Goal: Find specific fact: Find specific fact

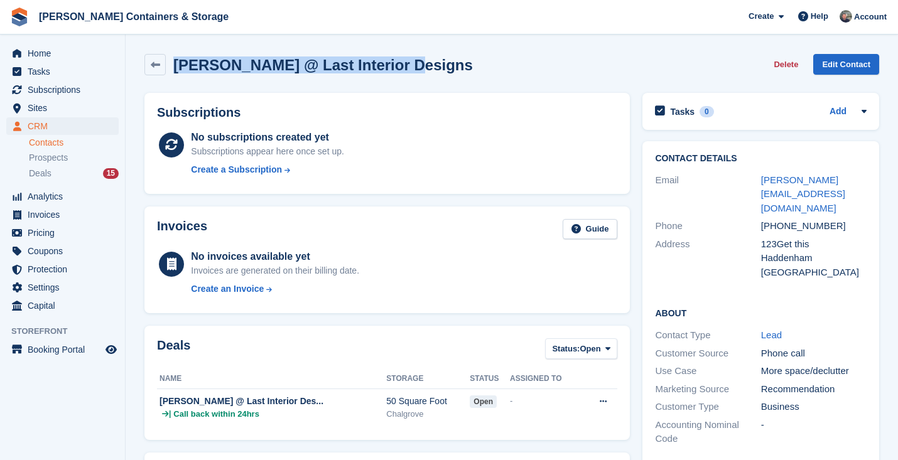
click at [61, 122] on span "CRM" at bounding box center [65, 126] width 75 height 18
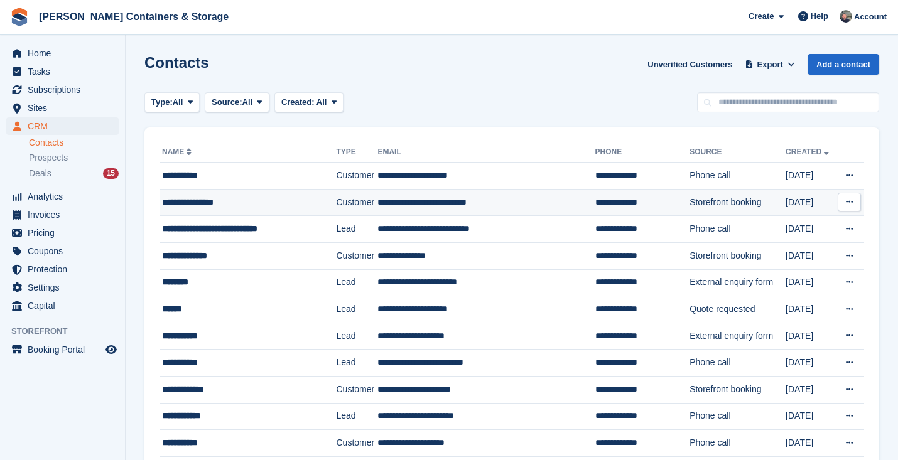
click at [233, 200] on div "**********" at bounding box center [242, 202] width 160 height 13
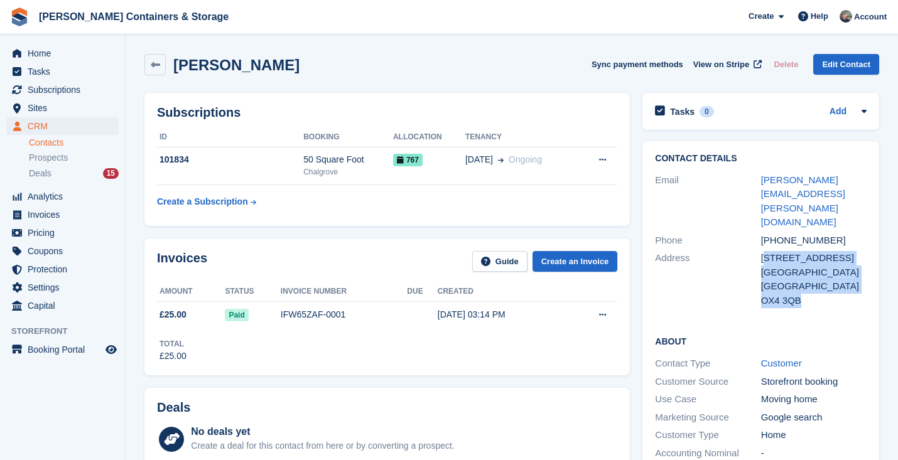
drag, startPoint x: 765, startPoint y: 229, endPoint x: 826, endPoint y: 288, distance: 85.2
click at [826, 288] on div "Contact Details Email [PERSON_NAME][EMAIL_ADDRESS][PERSON_NAME][DOMAIN_NAME] Ph…" at bounding box center [760, 231] width 237 height 181
click at [814, 283] on div "Contact Details Email [PERSON_NAME][EMAIL_ADDRESS][PERSON_NAME][DOMAIN_NAME] Ph…" at bounding box center [760, 231] width 237 height 181
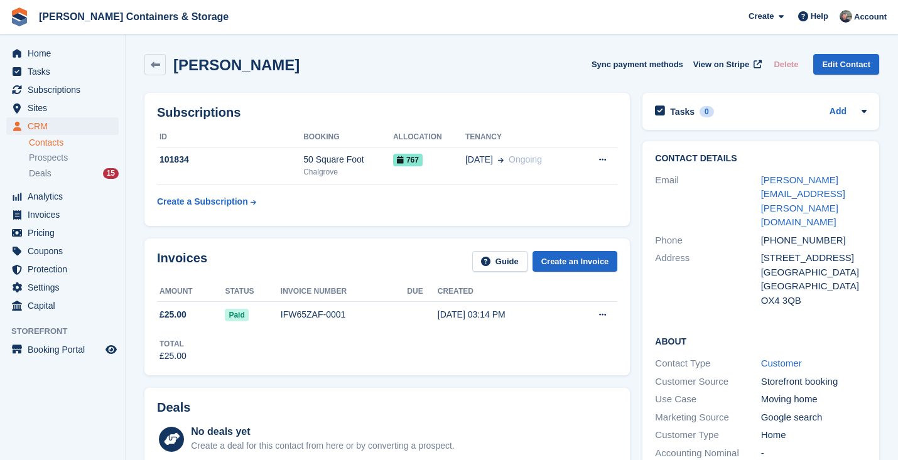
click at [792, 294] on div "OX4 3QB" at bounding box center [813, 301] width 105 height 14
copy div "OX4 3QB"
